Goal: Find specific page/section

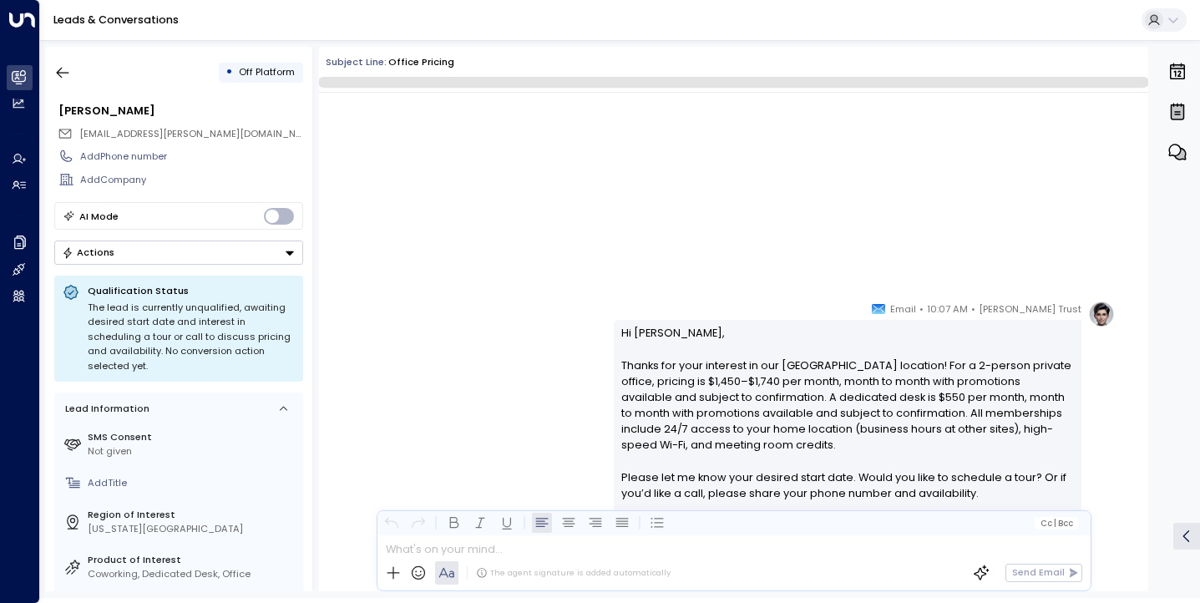
scroll to position [700, 0]
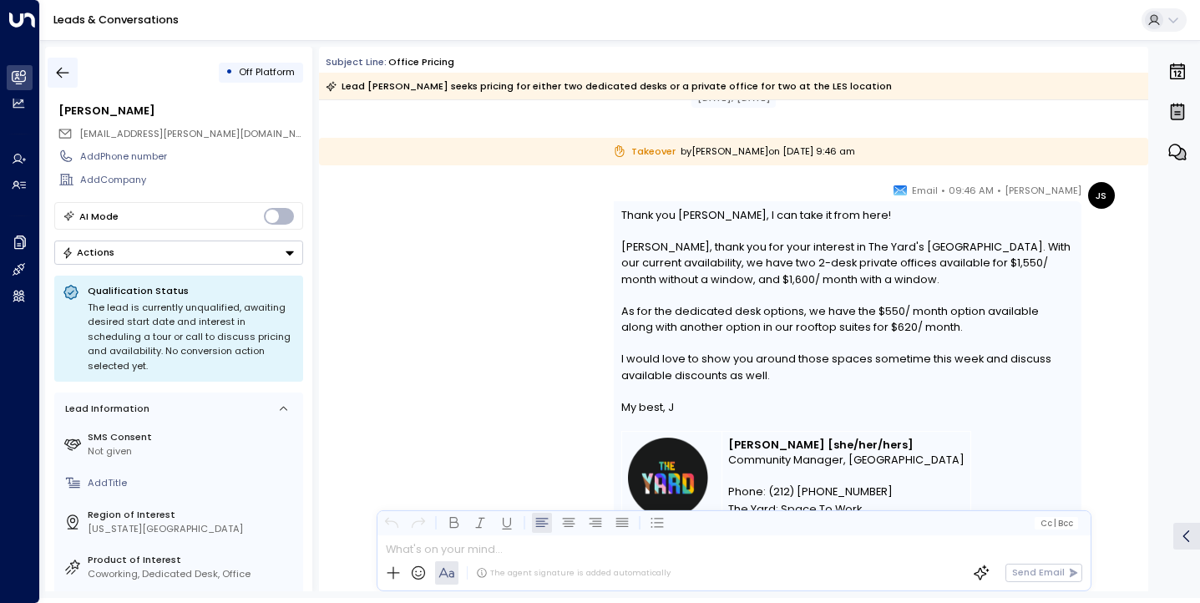
click at [60, 74] on icon "button" at bounding box center [62, 72] width 17 height 17
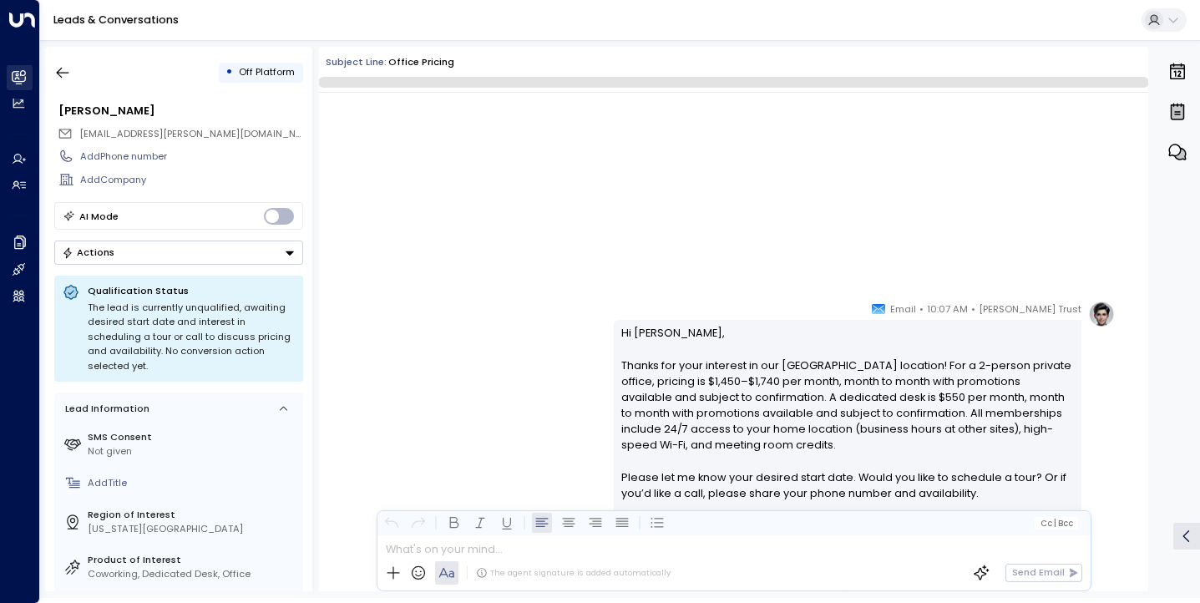
scroll to position [700, 0]
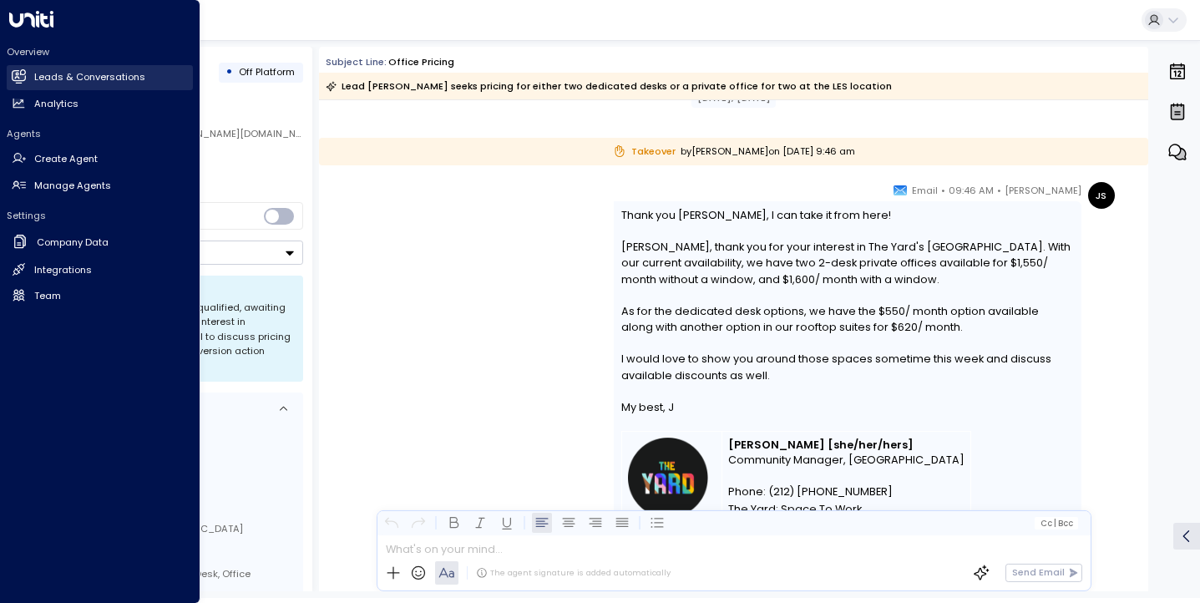
click at [51, 73] on h2 "Leads & Conversations" at bounding box center [89, 77] width 111 height 14
